Goal: Task Accomplishment & Management: Complete application form

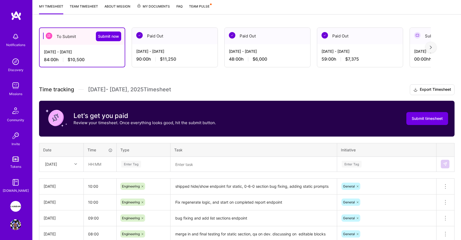
scroll to position [72, 0]
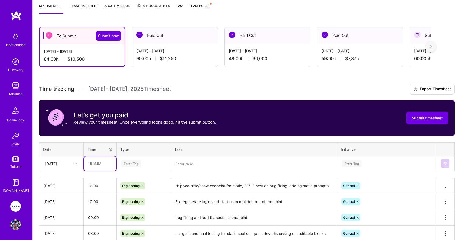
click at [89, 164] on input "text" at bounding box center [100, 164] width 32 height 14
type input "10:00"
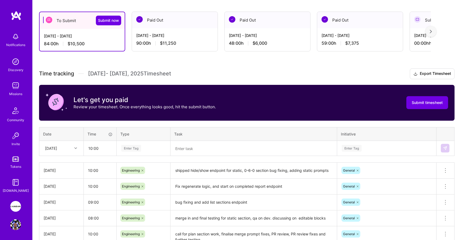
click at [128, 155] on div "Enter Tag" at bounding box center [143, 148] width 53 height 14
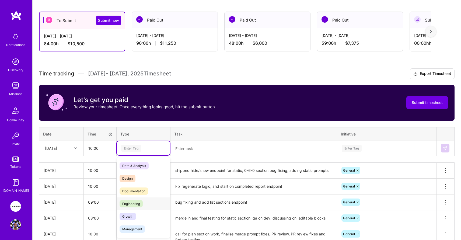
drag, startPoint x: 131, startPoint y: 202, endPoint x: 139, endPoint y: 196, distance: 9.8
click at [131, 202] on span "Engineering" at bounding box center [131, 203] width 23 height 7
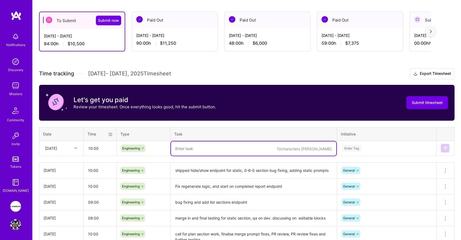
click at [192, 146] on textarea at bounding box center [253, 148] width 165 height 14
type textarea "fix bug with show/hide, add static prompts, address PR comments"
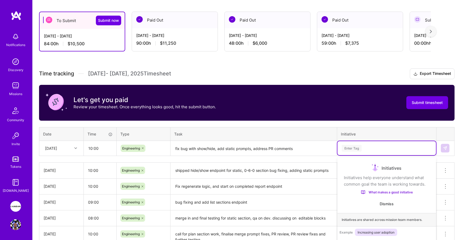
scroll to position [117, 0]
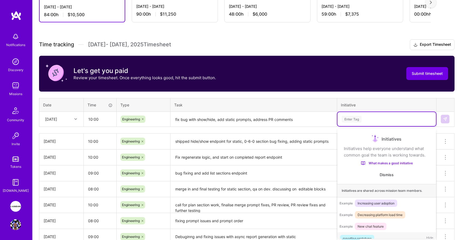
click at [345, 126] on div "option reporting prototype focused, 1 of 23. 23 results available. Use Up and D…" at bounding box center [387, 119] width 99 height 14
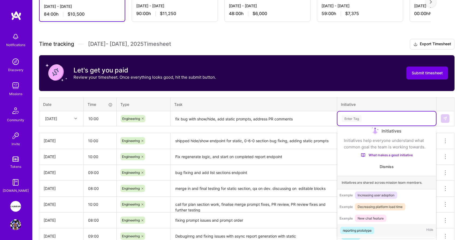
scroll to position [9, 0]
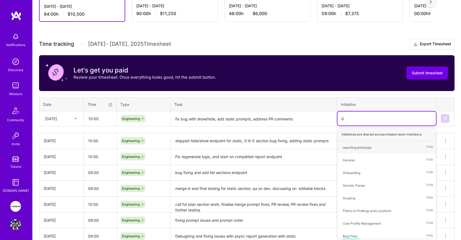
type input "Ge"
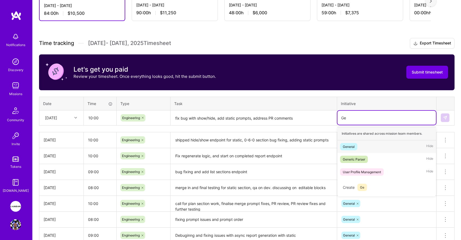
click at [361, 145] on div "General Hide" at bounding box center [387, 146] width 99 height 13
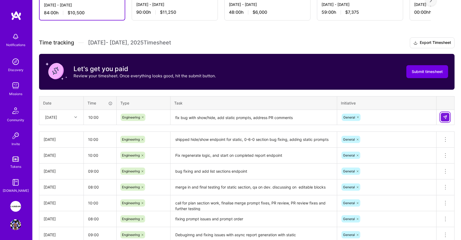
click at [443, 117] on img at bounding box center [445, 117] width 4 height 4
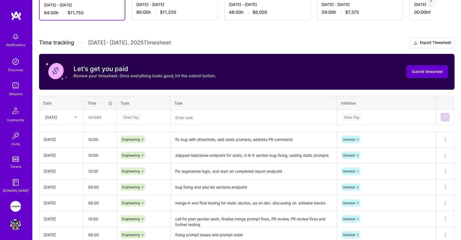
click at [412, 70] on span "Submit timesheet" at bounding box center [427, 71] width 31 height 5
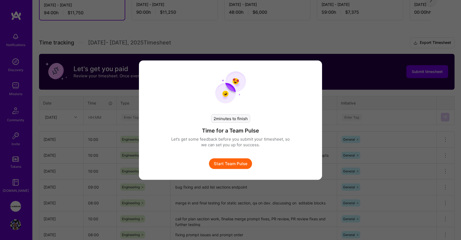
click at [225, 164] on button "Start Team Pulse" at bounding box center [230, 163] width 43 height 11
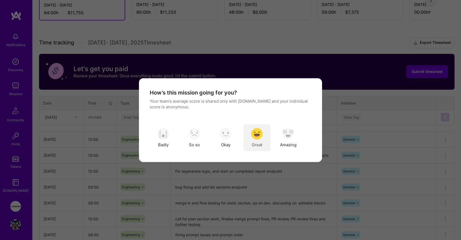
click at [261, 134] on img "modal" at bounding box center [257, 134] width 12 height 12
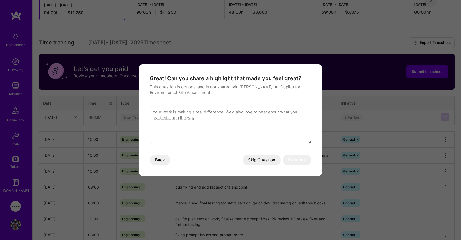
click at [243, 129] on textarea "modal" at bounding box center [231, 125] width 162 height 38
click at [264, 158] on button "Skip Question" at bounding box center [262, 160] width 38 height 11
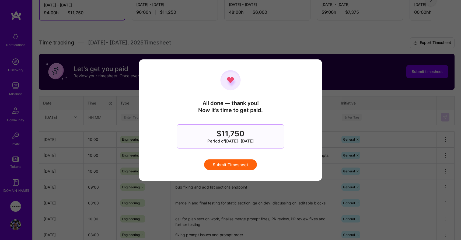
click at [243, 165] on button "Submit Timesheet" at bounding box center [230, 164] width 53 height 11
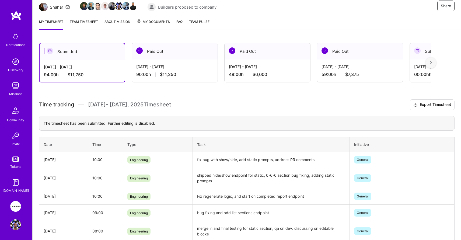
scroll to position [55, 0]
